Goal: Task Accomplishment & Management: Manage account settings

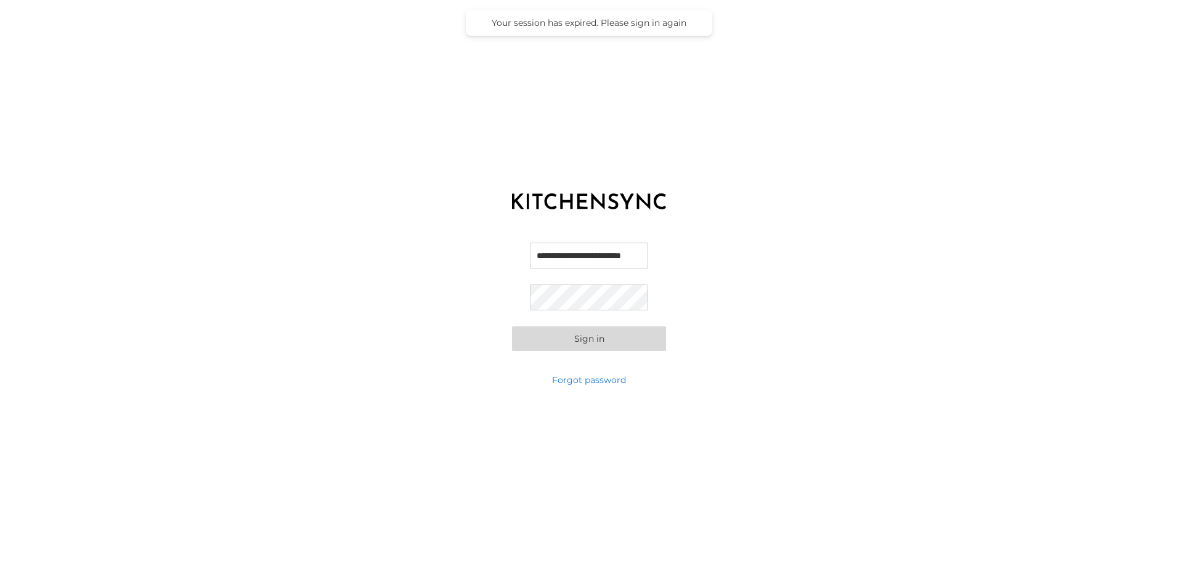
click at [612, 339] on button "Sign in" at bounding box center [589, 338] width 154 height 25
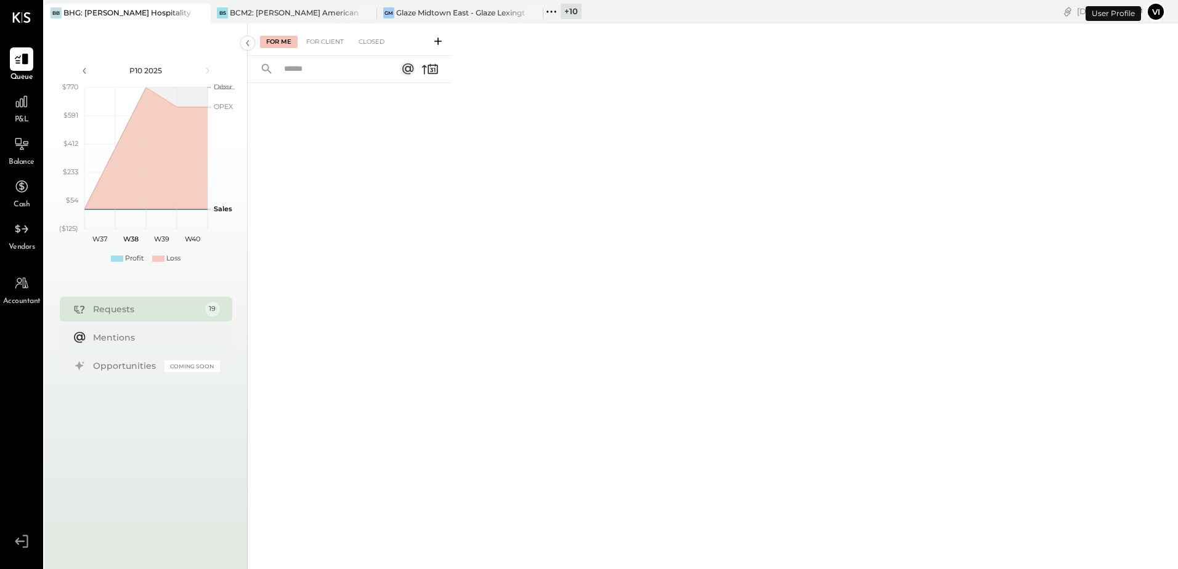
click at [1154, 12] on button "Vi" at bounding box center [1156, 12] width 20 height 20
